Goal: Information Seeking & Learning: Learn about a topic

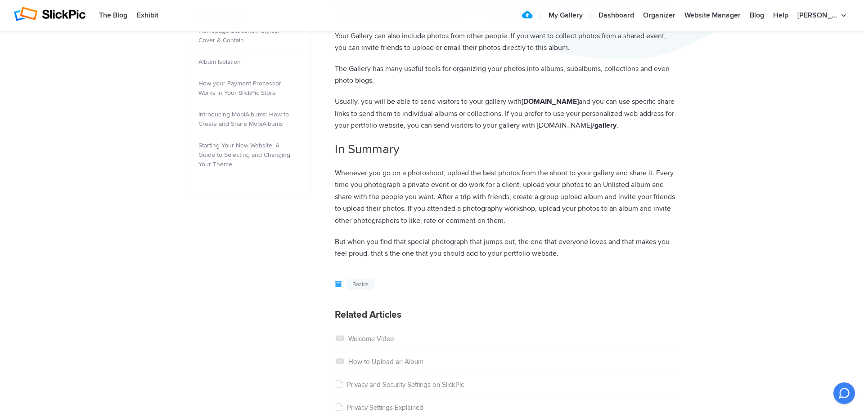
scroll to position [459, 0]
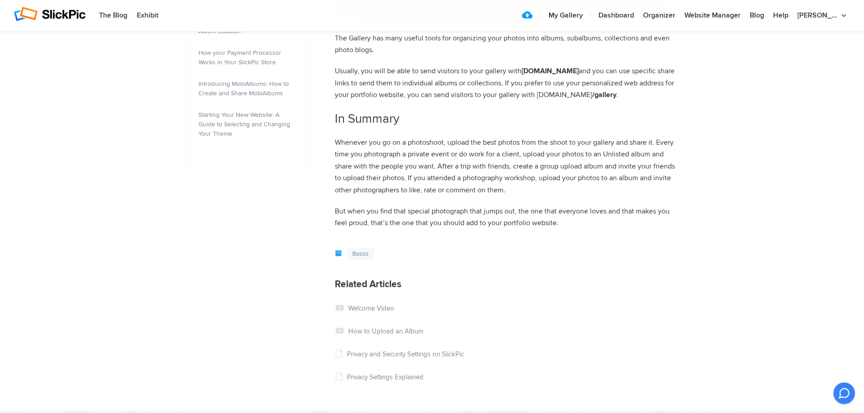
click at [371, 313] on link "Welcome Video" at bounding box center [364, 309] width 59 height 8
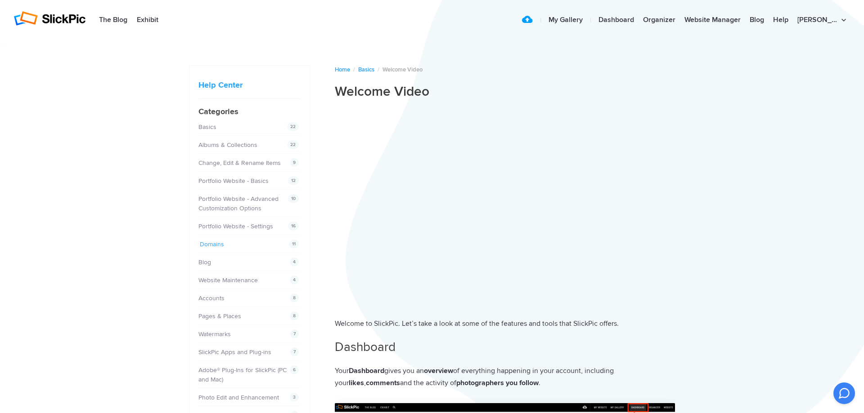
click at [217, 243] on link "Domains" at bounding box center [212, 245] width 24 height 8
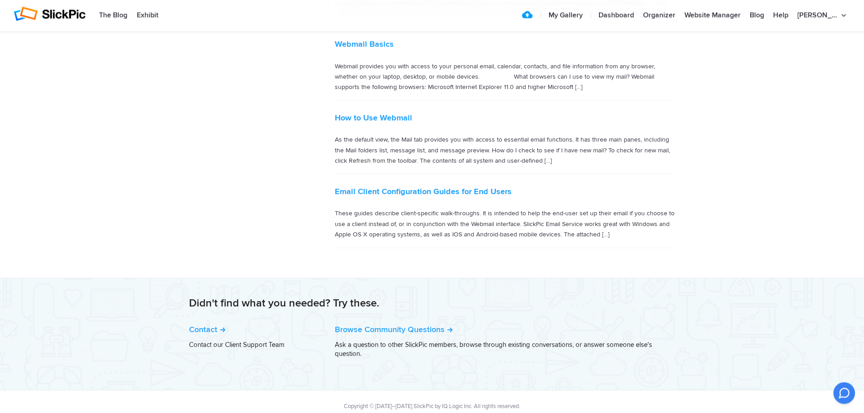
scroll to position [667, 0]
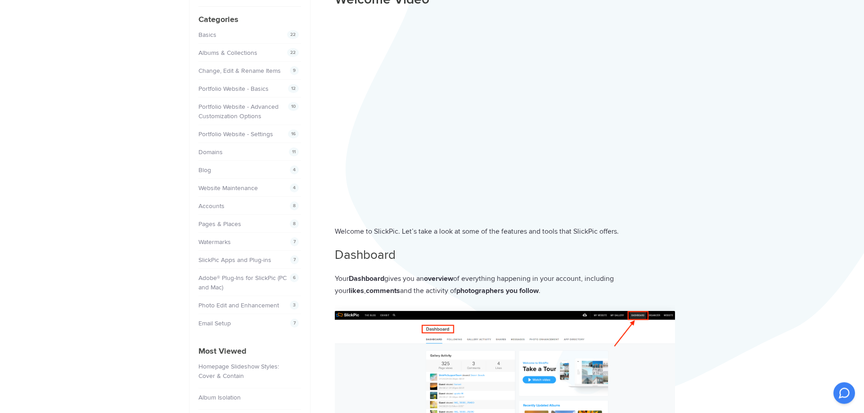
scroll to position [138, 0]
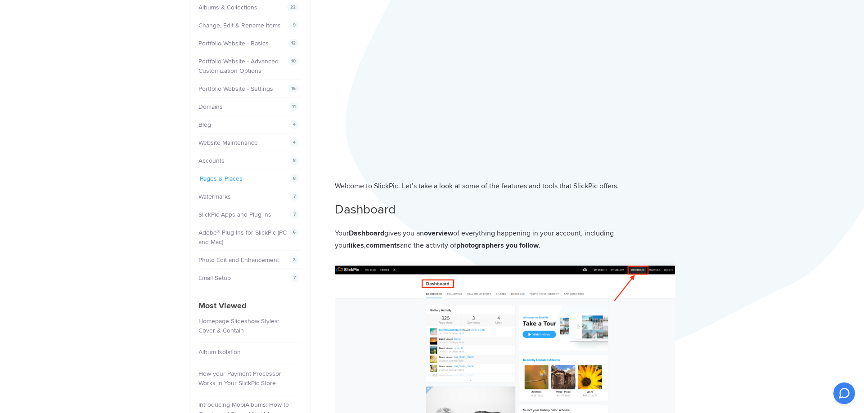
click at [222, 176] on link "Pages & Places" at bounding box center [221, 179] width 43 height 8
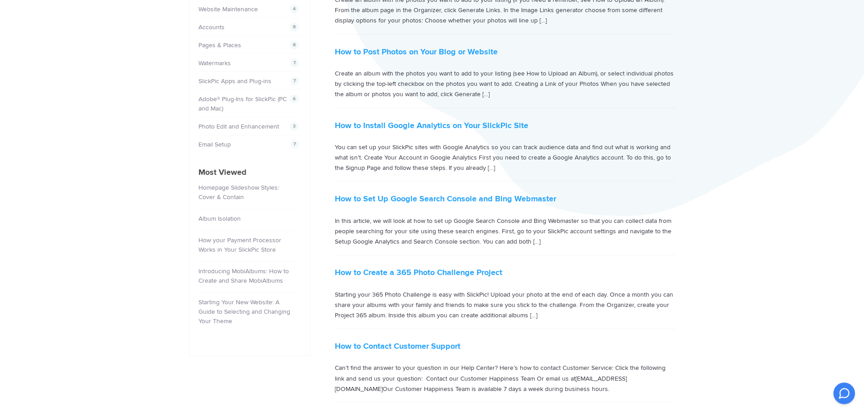
scroll to position [275, 0]
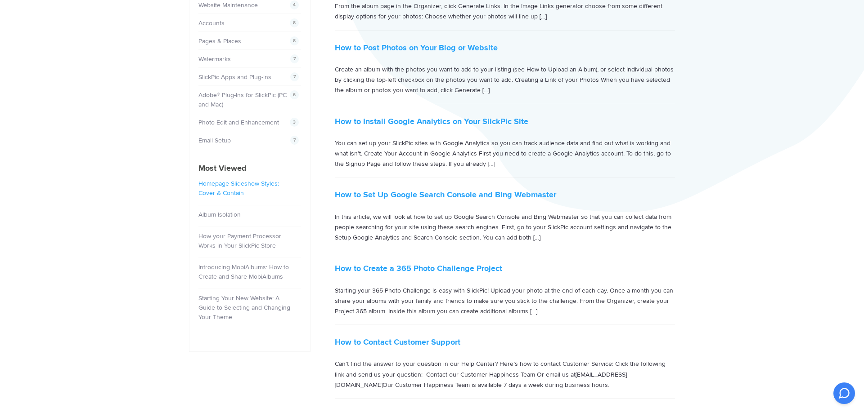
click at [233, 189] on link "Homepage Slideshow Styles: Cover & Contain" at bounding box center [238, 188] width 81 height 17
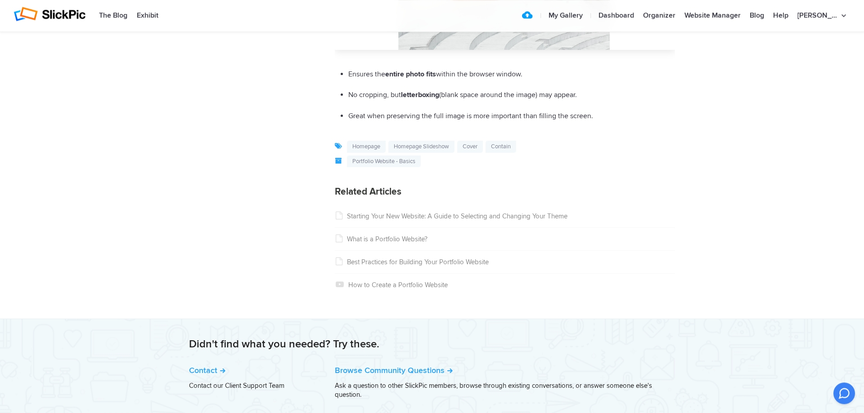
scroll to position [1331, 0]
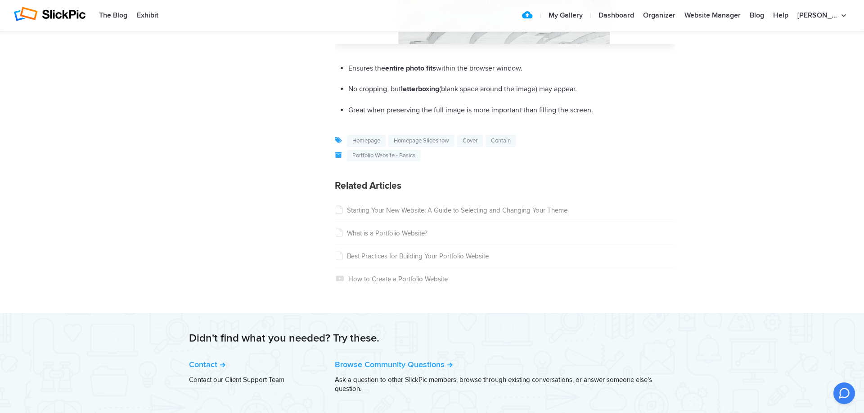
click at [364, 256] on link "Best Practices for Building Your Portfolio Website" at bounding box center [412, 256] width 154 height 8
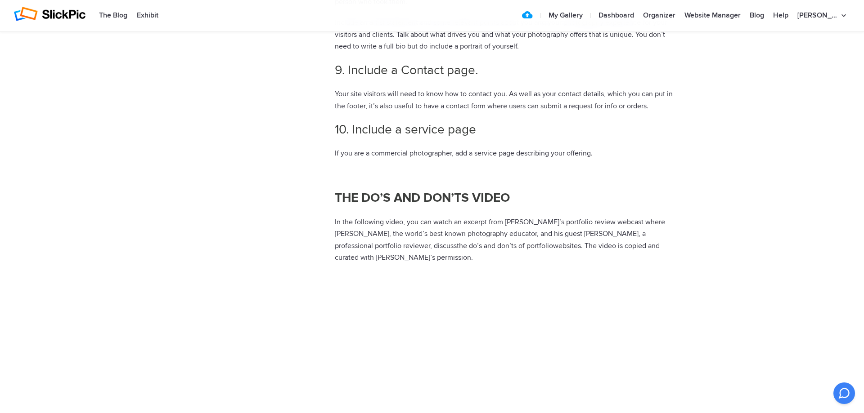
scroll to position [978, 0]
